Goal: Task Accomplishment & Management: Use online tool/utility

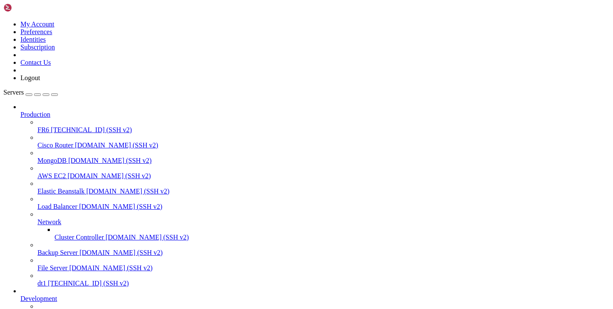
scroll to position [80, 0]
click at [70, 308] on span "[TECHNICAL_ID] (SSH v2)" at bounding box center [110, 313] width 81 height 7
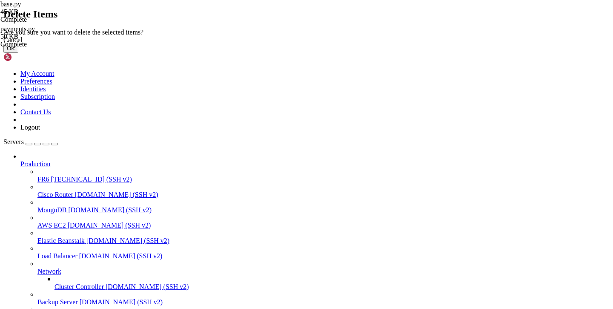
click at [18, 53] on button "OK" at bounding box center [10, 48] width 15 height 9
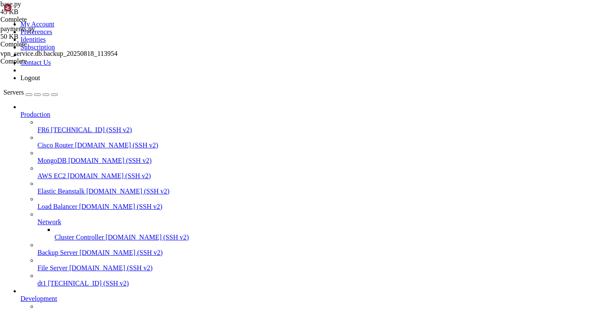
scroll to position [351, 0]
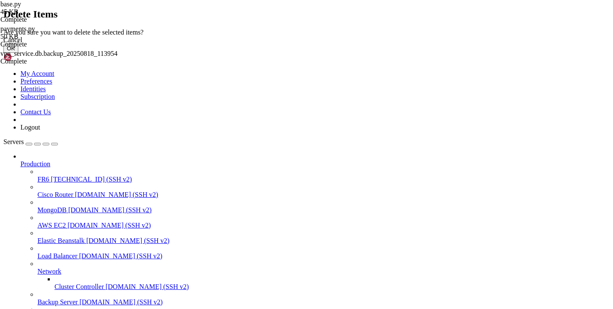
click at [18, 53] on button "OK" at bounding box center [10, 48] width 15 height 9
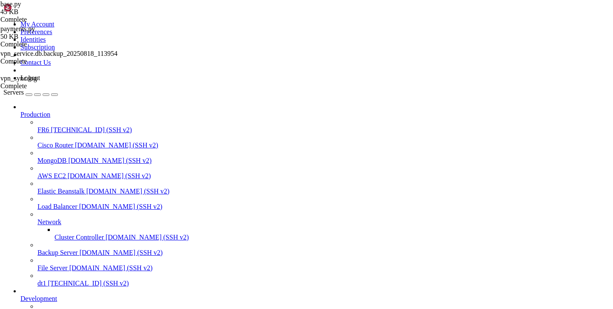
scroll to position [331, 0]
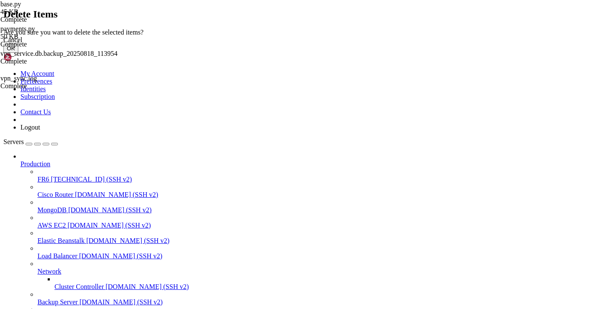
click at [18, 53] on button "OK" at bounding box center [10, 48] width 15 height 9
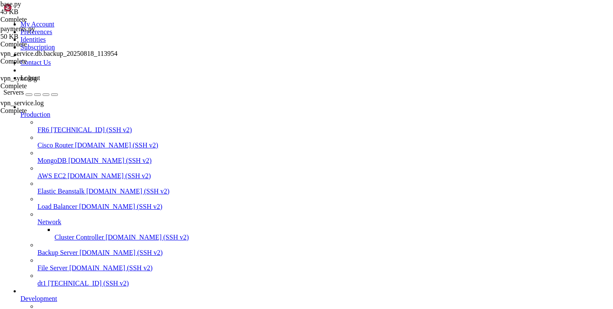
scroll to position [312, 0]
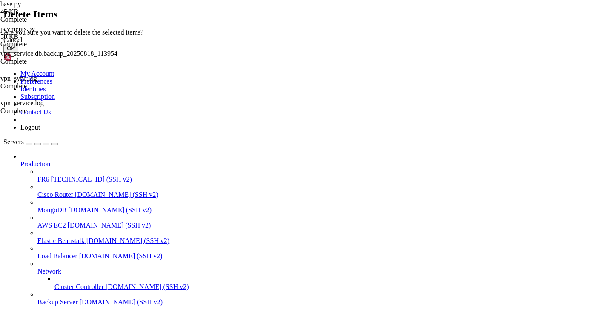
click at [18, 53] on button "OK" at bounding box center [10, 48] width 15 height 9
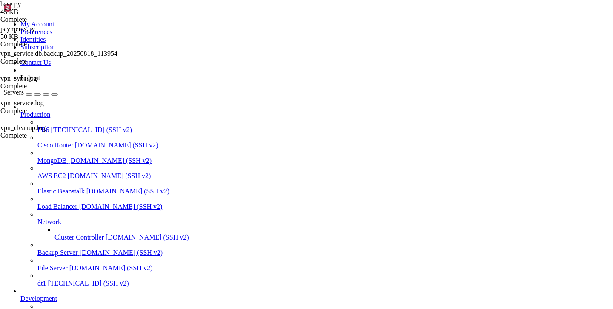
scroll to position [293, 0]
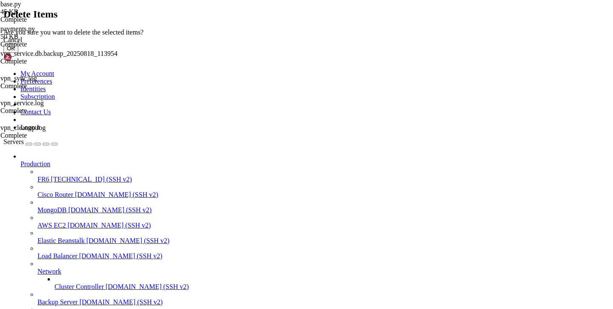
click at [18, 53] on button "OK" at bounding box center [10, 48] width 15 height 9
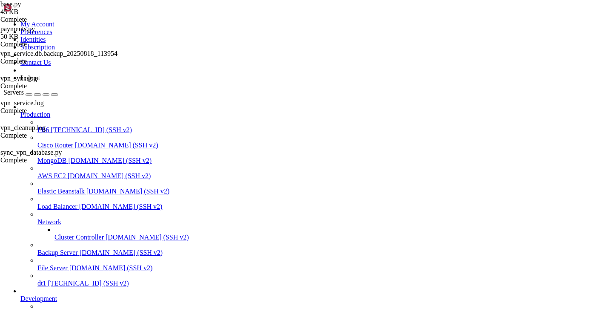
scroll to position [274, 0]
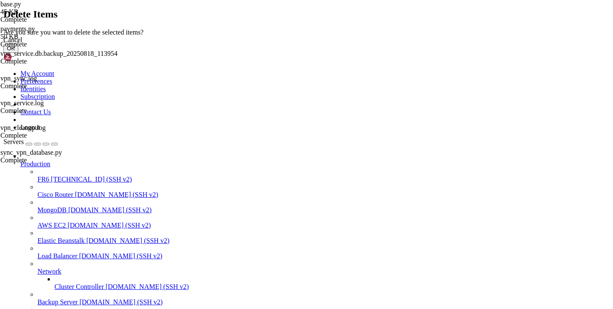
click at [18, 53] on button "OK" at bounding box center [10, 48] width 15 height 9
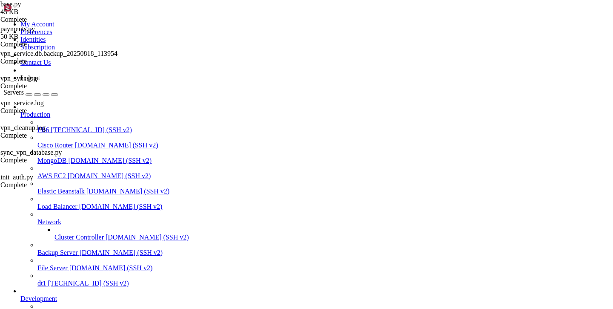
scroll to position [255, 0]
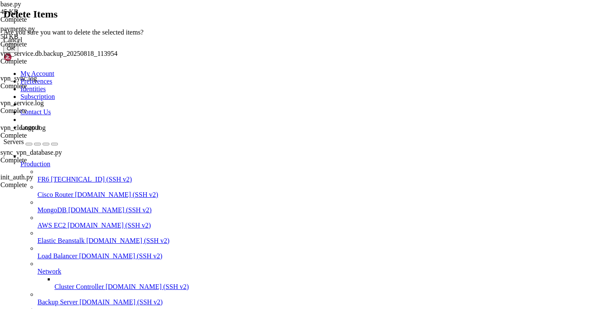
click at [18, 53] on button "OK" at bounding box center [10, 48] width 15 height 9
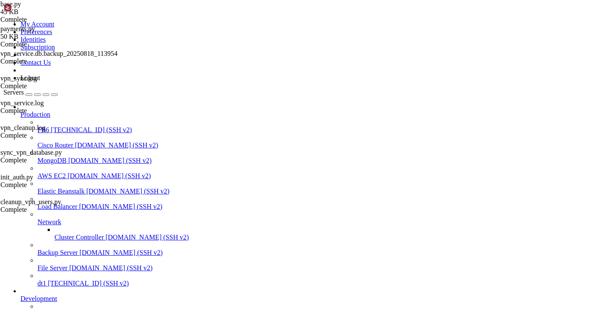
scroll to position [236, 0]
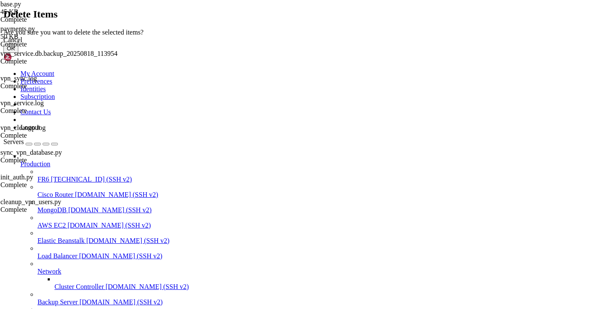
click at [18, 53] on button "OK" at bounding box center [10, 48] width 15 height 9
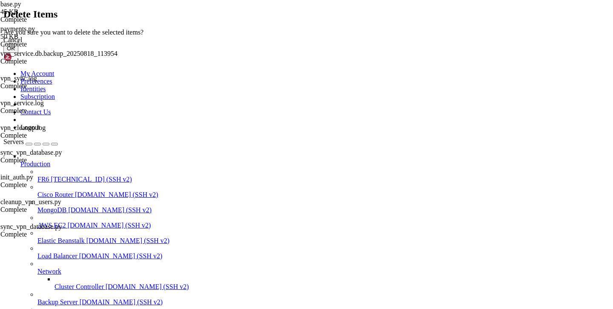
click at [18, 53] on button "OK" at bounding box center [10, 48] width 15 height 9
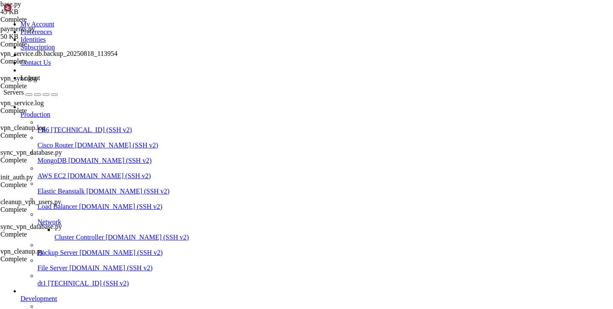
scroll to position [14, 0]
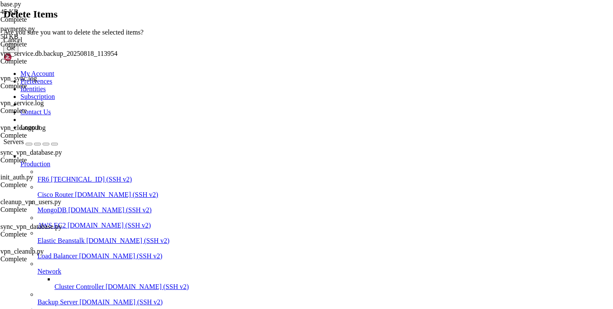
click at [18, 53] on button "OK" at bounding box center [10, 48] width 15 height 9
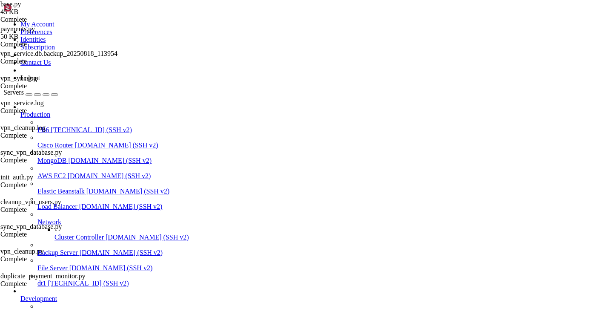
scroll to position [0, 0]
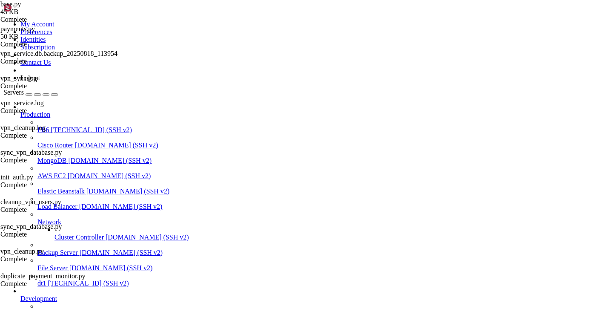
type input "/var/service/vpn-no-yk"
